Goal: Find specific page/section: Find specific page/section

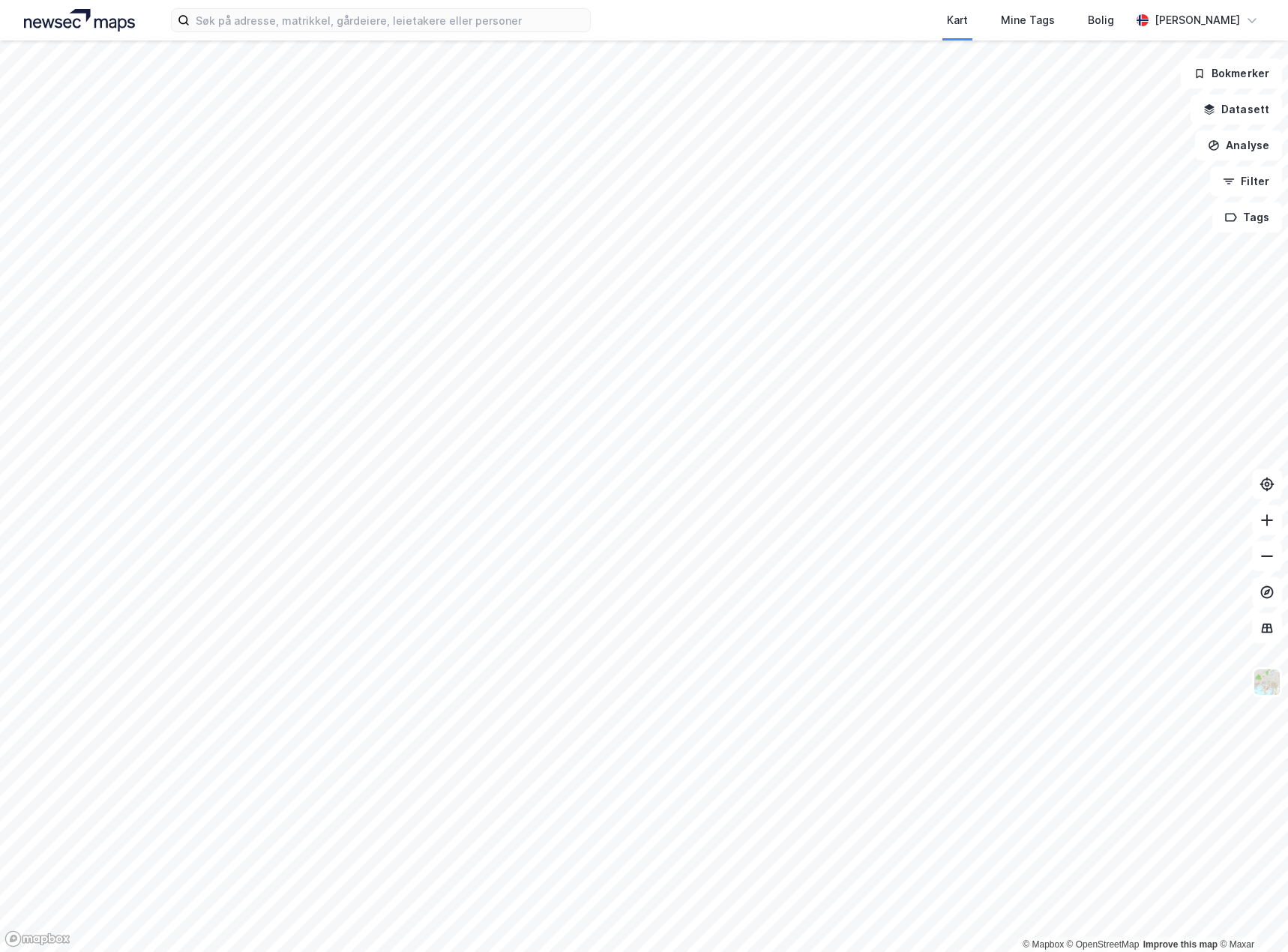
click at [54, 25] on img at bounding box center [79, 20] width 110 height 23
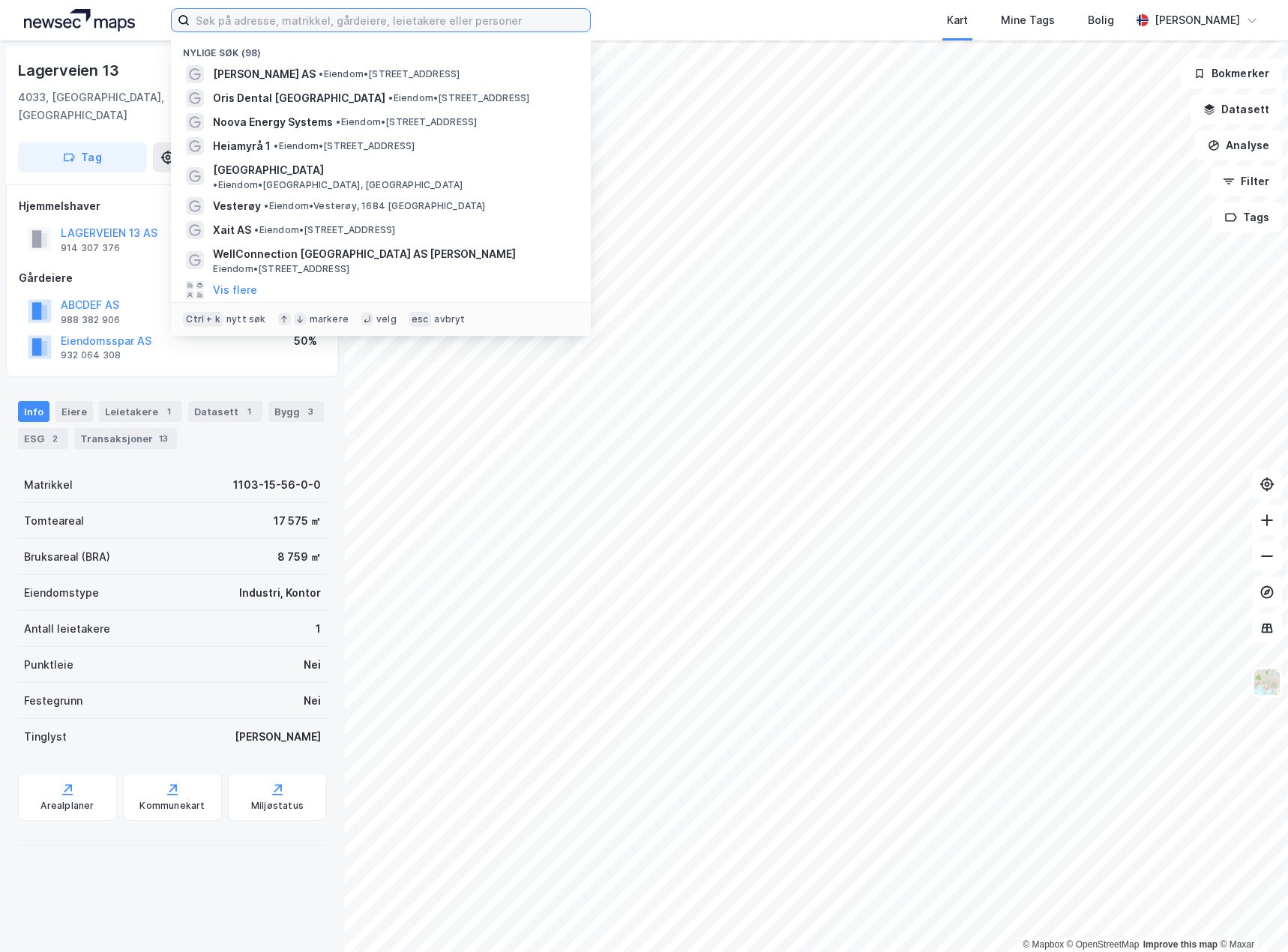
click at [251, 22] on input at bounding box center [390, 20] width 400 height 23
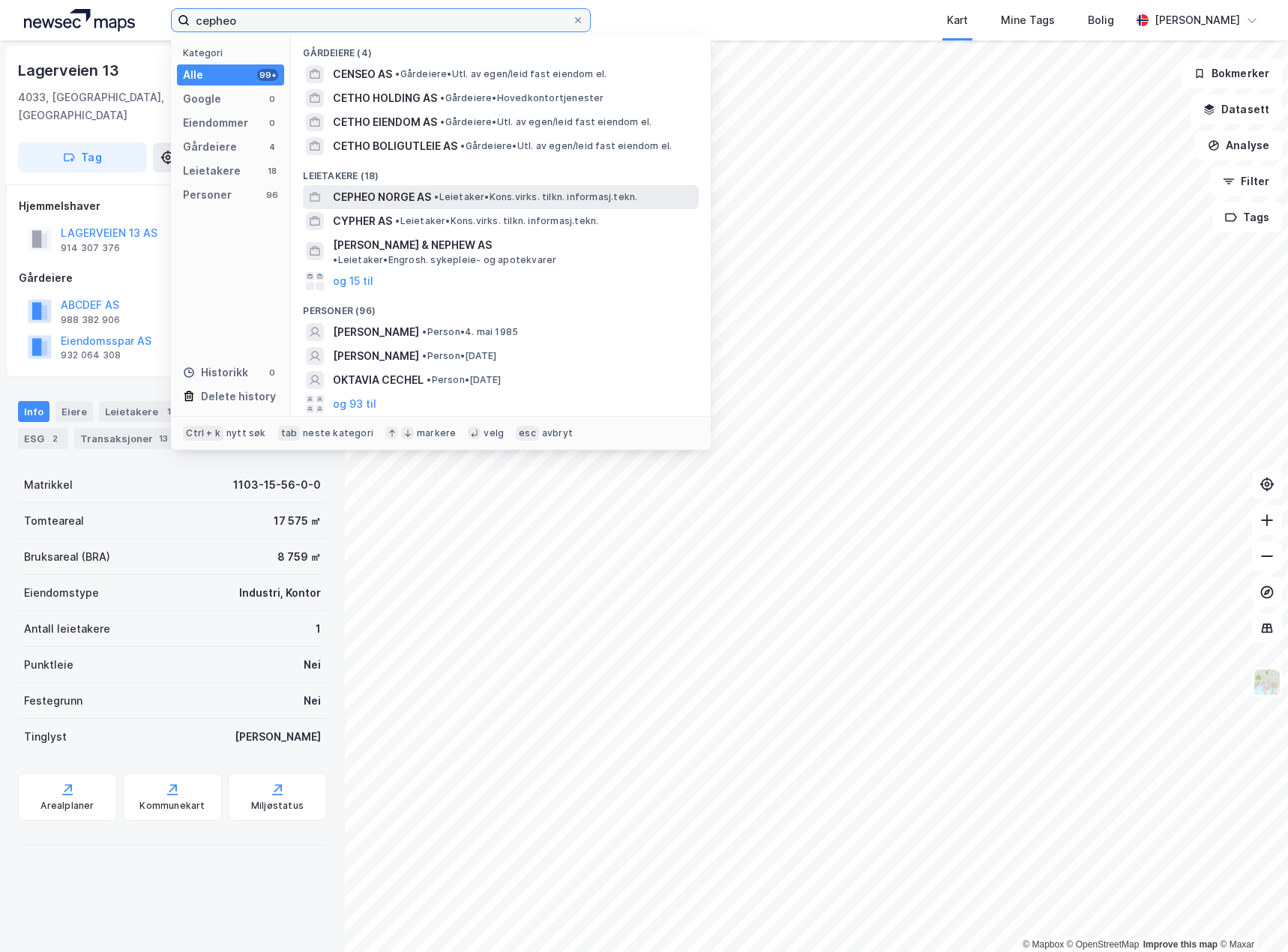
type input "cepheo"
click at [431, 196] on span "CEPHEO NORGE AS" at bounding box center [381, 197] width 99 height 18
